Goal: Information Seeking & Learning: Learn about a topic

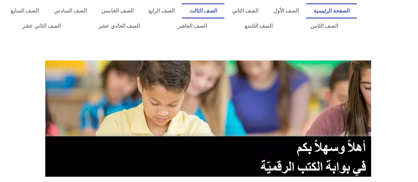
click at [213, 13] on link "الصف الثالث" at bounding box center [203, 10] width 43 height 15
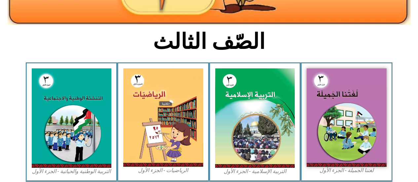
scroll to position [143, 0]
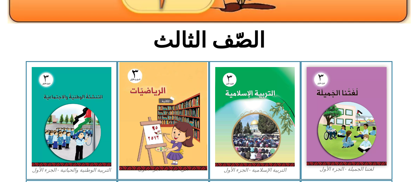
click at [161, 120] on img at bounding box center [163, 116] width 88 height 108
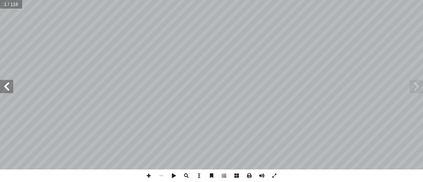
click at [10, 88] on span at bounding box center [6, 86] width 13 height 13
click at [7, 86] on span at bounding box center [6, 86] width 13 height 13
click at [5, 87] on span at bounding box center [6, 86] width 13 height 13
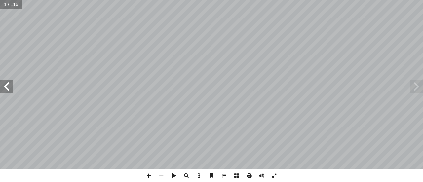
click at [5, 86] on span at bounding box center [6, 86] width 13 height 13
click at [6, 85] on span at bounding box center [6, 86] width 13 height 13
click at [6, 88] on span at bounding box center [6, 86] width 13 height 13
click at [5, 86] on span at bounding box center [6, 86] width 13 height 13
click at [2, 87] on span at bounding box center [6, 86] width 13 height 13
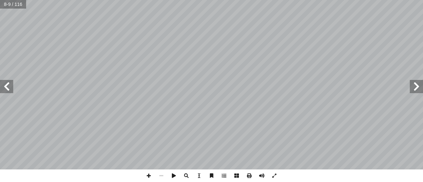
click at [1, 86] on span at bounding box center [6, 86] width 13 height 13
click at [7, 88] on span at bounding box center [6, 86] width 13 height 13
click at [7, 86] on span at bounding box center [6, 86] width 13 height 13
click at [7, 85] on span at bounding box center [6, 86] width 13 height 13
